Goal: Communication & Community: Answer question/provide support

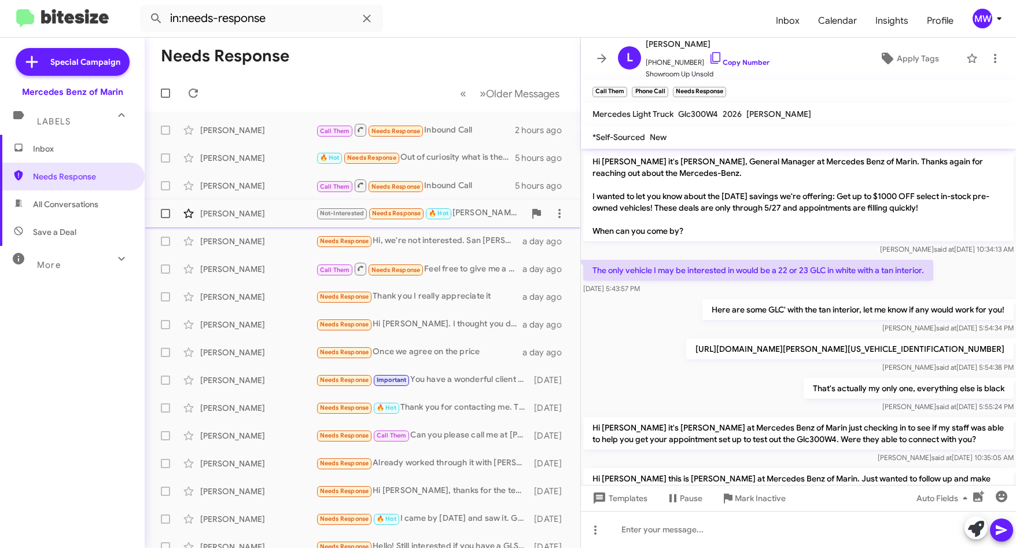
scroll to position [7, 0]
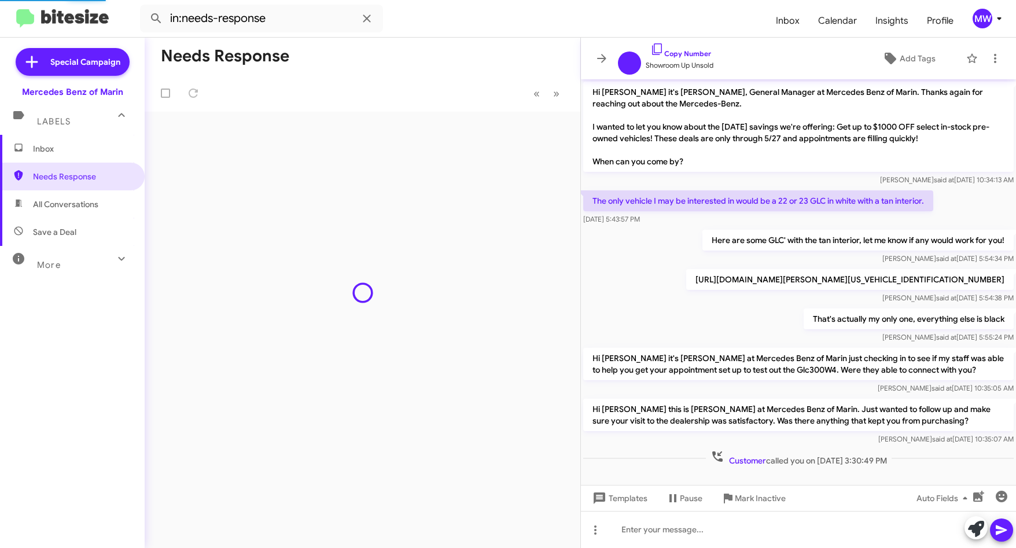
scroll to position [7, 0]
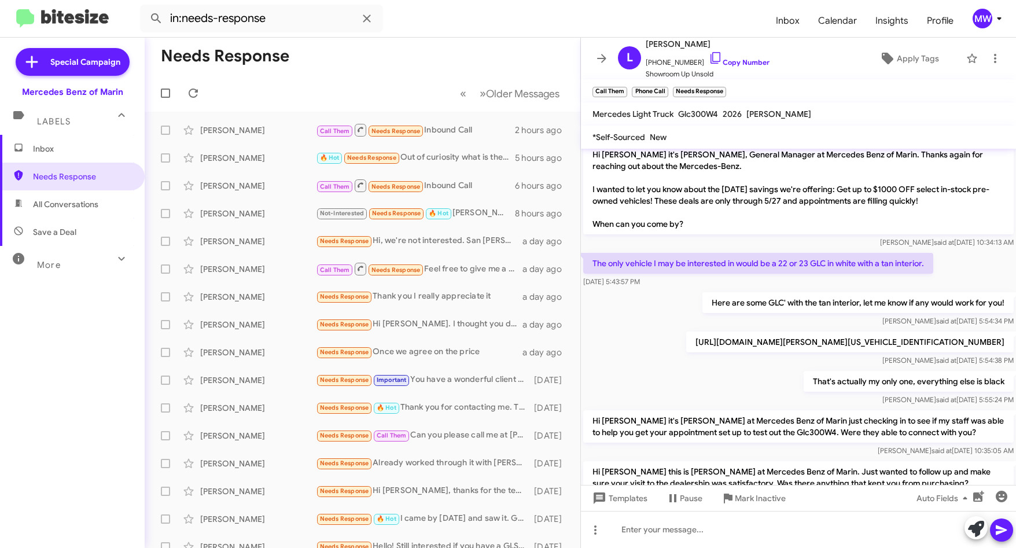
click at [56, 142] on span "Inbox" at bounding box center [72, 149] width 145 height 28
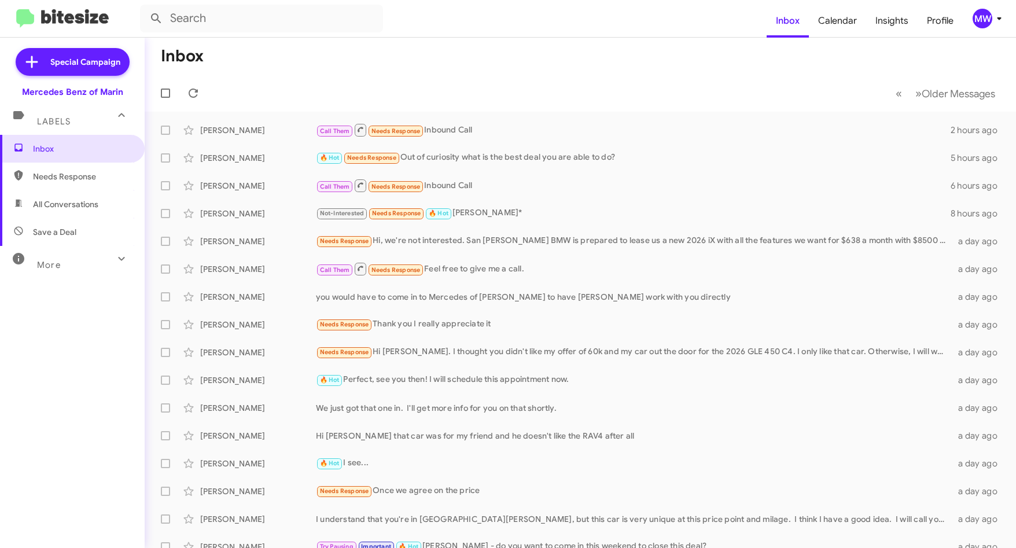
click at [61, 177] on span "Needs Response" at bounding box center [82, 177] width 98 height 12
type input "in:needs-response"
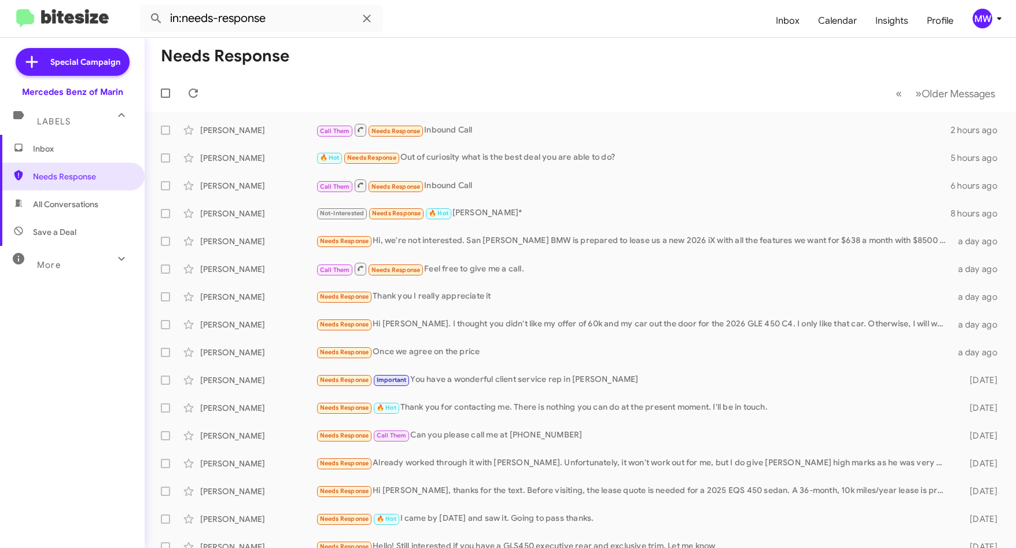
click at [60, 154] on span "Inbox" at bounding box center [82, 149] width 98 height 12
